Goal: Task Accomplishment & Management: Use online tool/utility

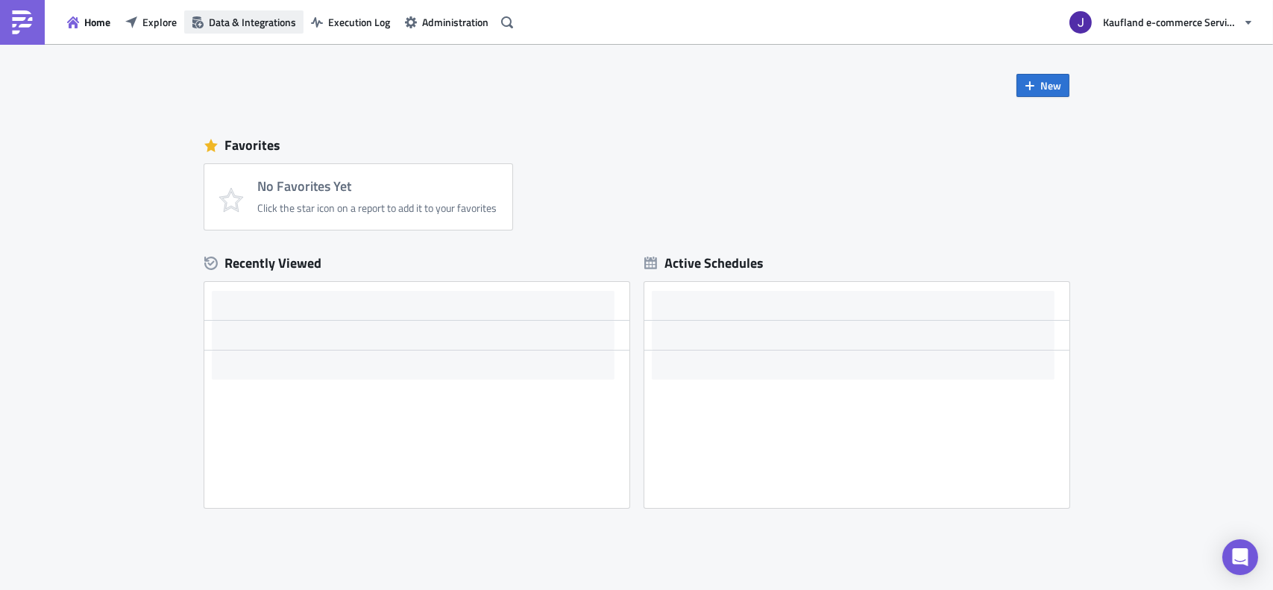
click at [229, 21] on span "Data & Integrations" at bounding box center [252, 22] width 87 height 16
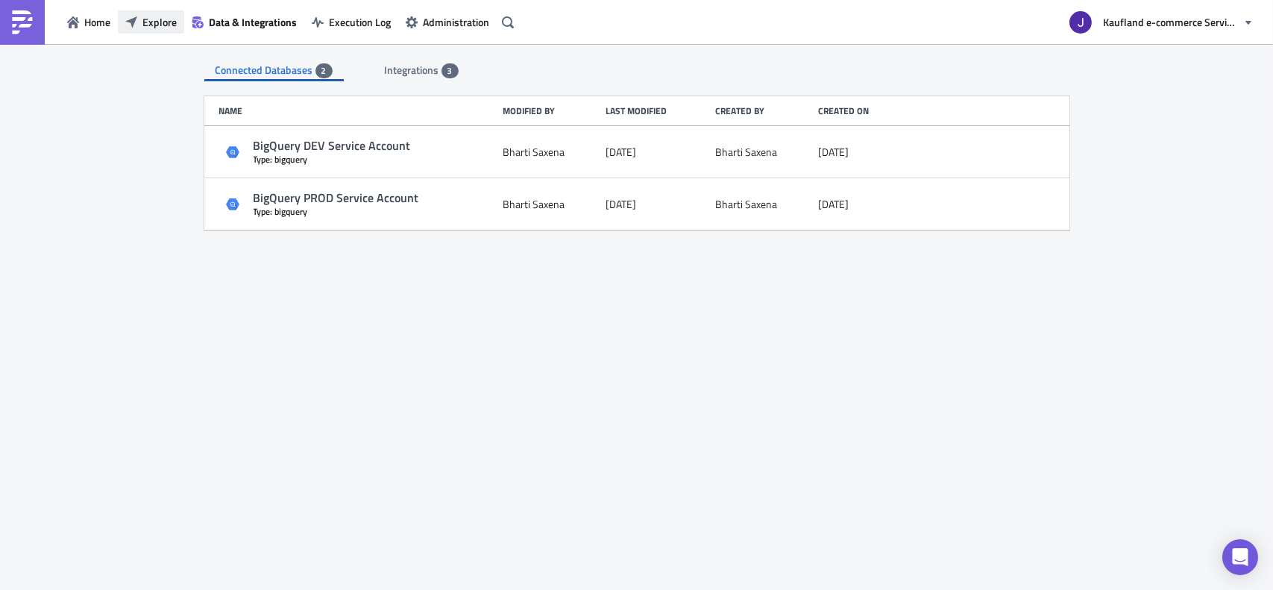
click at [159, 26] on span "Explore" at bounding box center [159, 22] width 34 height 16
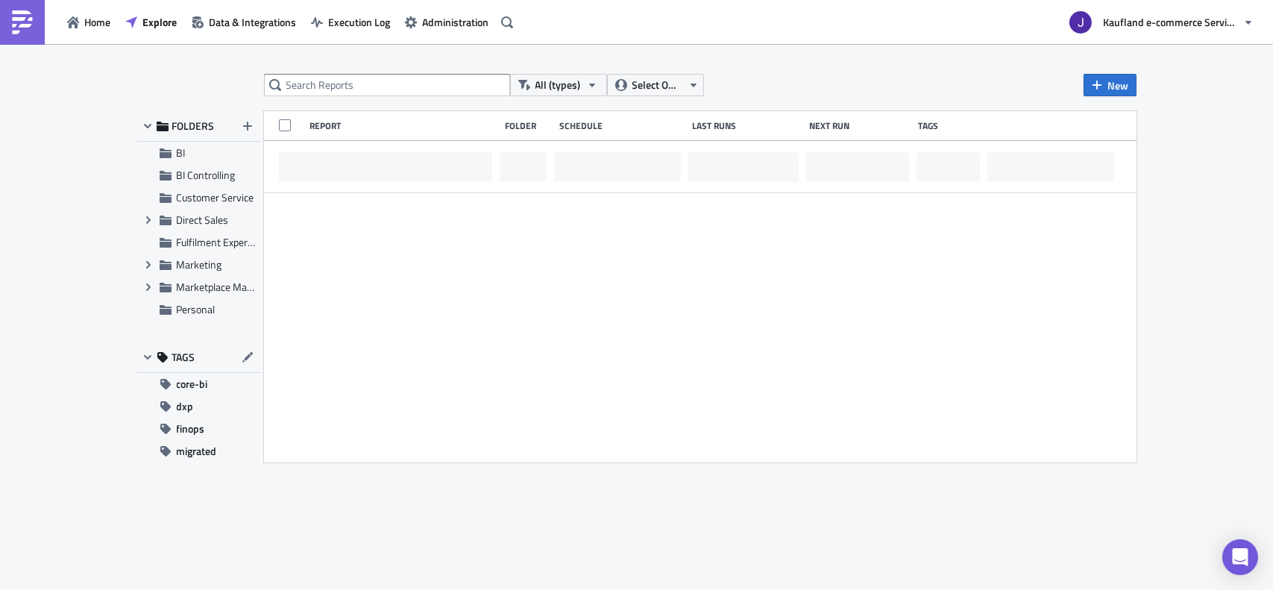
click at [387, 57] on div "All (types) Select Owner New FOLDERS BI BI Controlling Customer Service Expand …" at bounding box center [636, 318] width 1273 height 548
click at [359, 78] on input "text" at bounding box center [387, 85] width 246 height 22
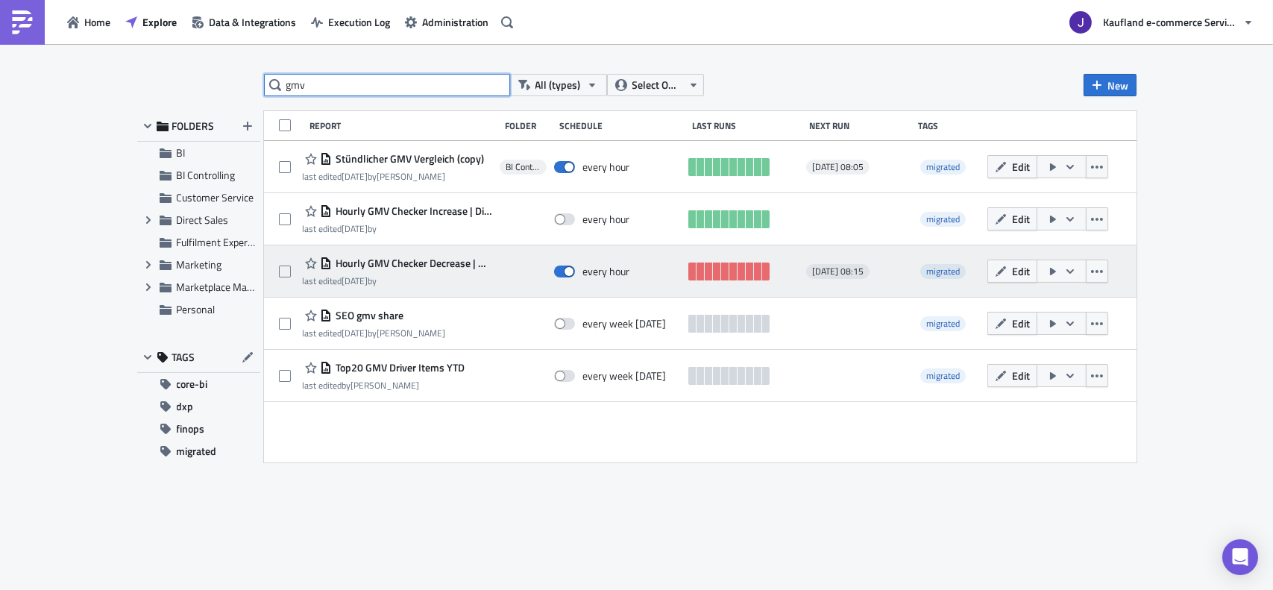
type input "gmv"
drag, startPoint x: 981, startPoint y: 260, endPoint x: 988, endPoint y: 262, distance: 7.6
click at [985, 261] on div "Hourly GMV Checker Decrease | Directsales last edited [DATE] by every hour [DAT…" at bounding box center [700, 271] width 873 height 52
click at [989, 264] on button "Edit" at bounding box center [1013, 271] width 50 height 23
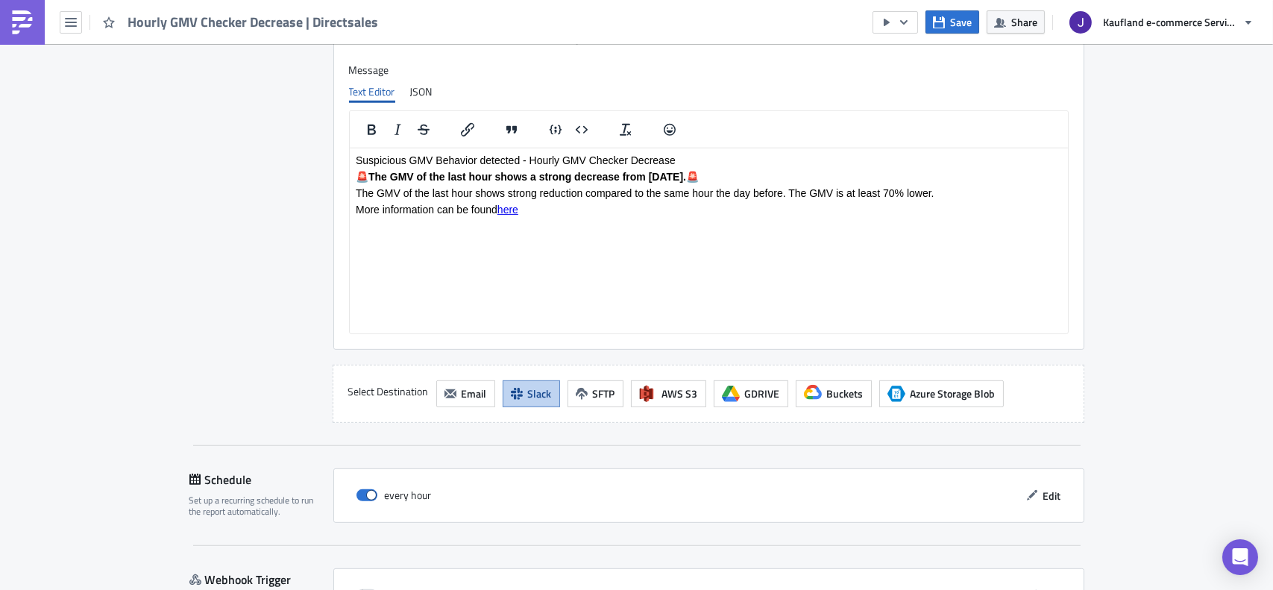
scroll to position [1371, 0]
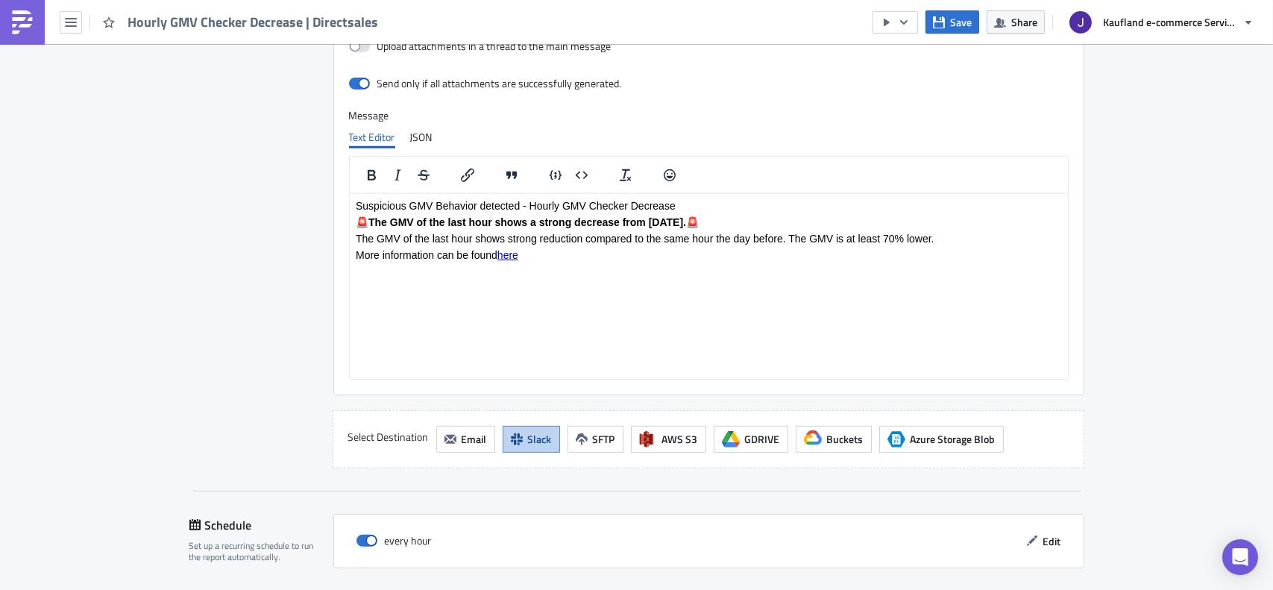
click at [883, 239] on p "The GMV of the last hour shows strong reduction compared to the same hour the d…" at bounding box center [708, 238] width 706 height 12
click at [516, 257] on link "here" at bounding box center [507, 254] width 21 height 12
click at [513, 266] on icon at bounding box center [521, 272] width 18 height 18
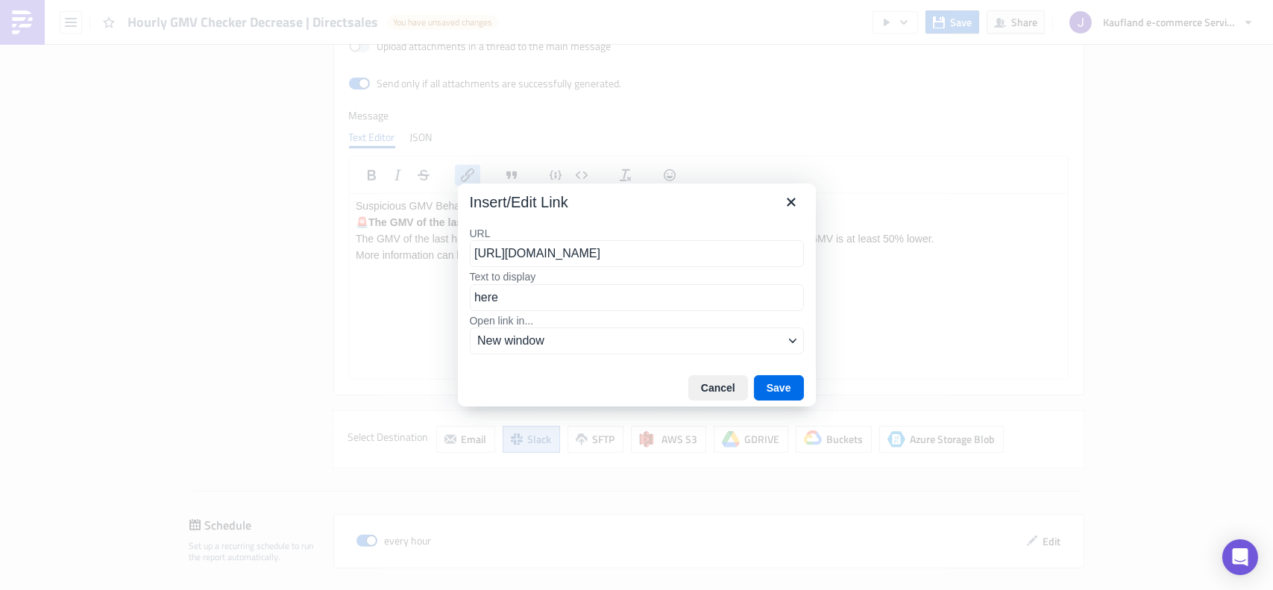
scroll to position [0, 372]
click at [513, 266] on input "[URL][DOMAIN_NAME]" at bounding box center [637, 253] width 334 height 27
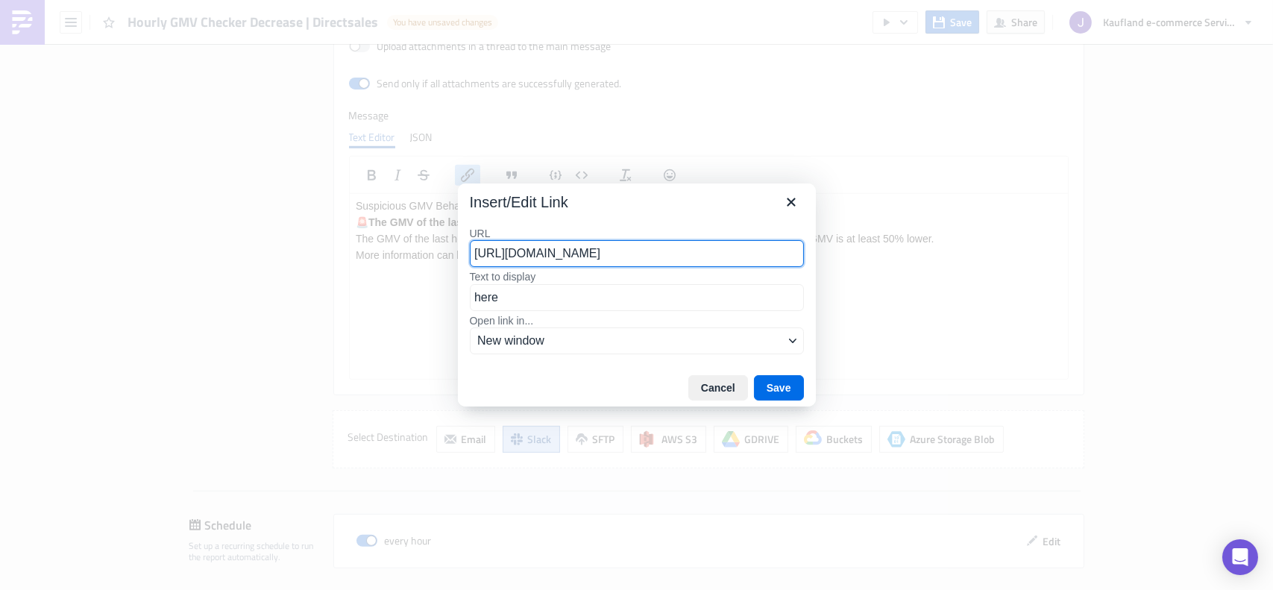
scroll to position [0, 0]
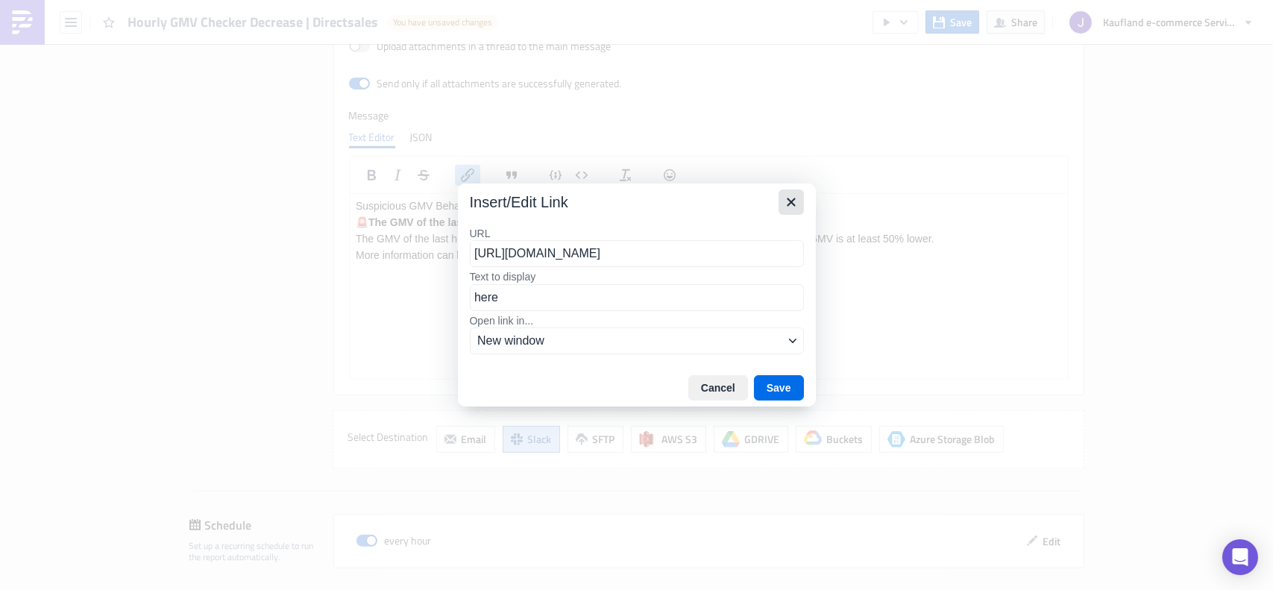
click at [794, 201] on icon "Close" at bounding box center [791, 202] width 8 height 8
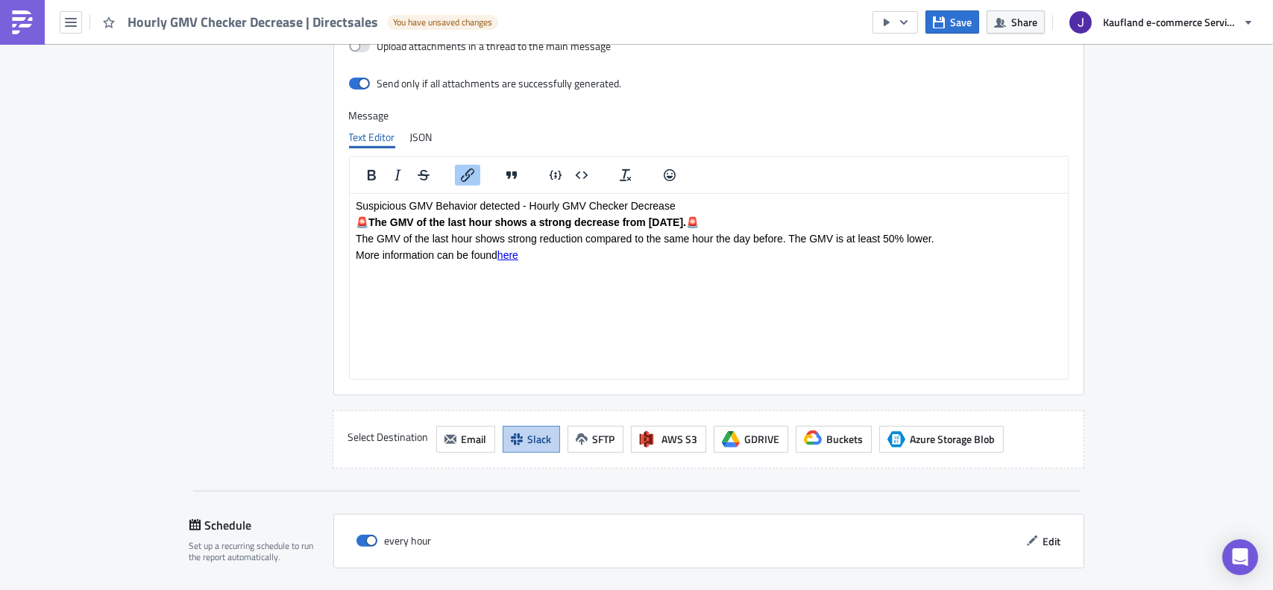
scroll to position [1520, 0]
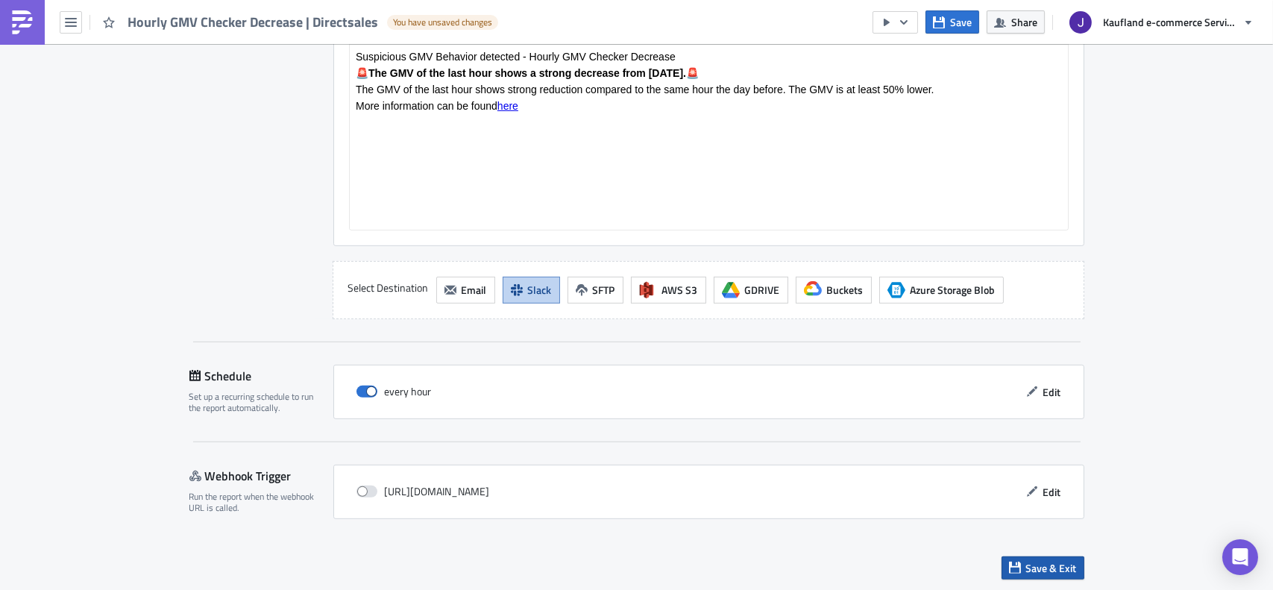
click at [1064, 569] on span "Save & Exit" at bounding box center [1051, 568] width 51 height 16
